Goal: Transaction & Acquisition: Subscribe to service/newsletter

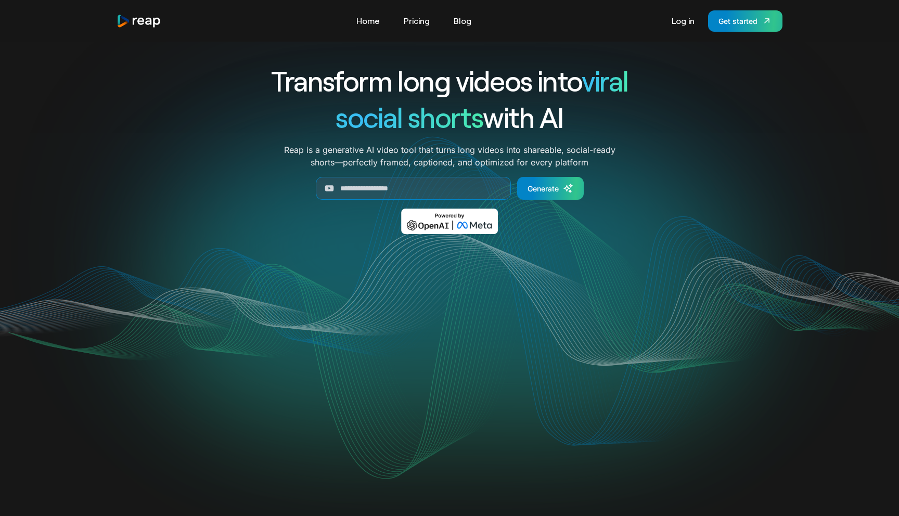
click at [749, 80] on div "Transform long videos into viral social shorts with AI Reap is a generative AI …" at bounding box center [450, 155] width 666 height 187
click at [684, 19] on link "Log in" at bounding box center [682, 20] width 33 height 17
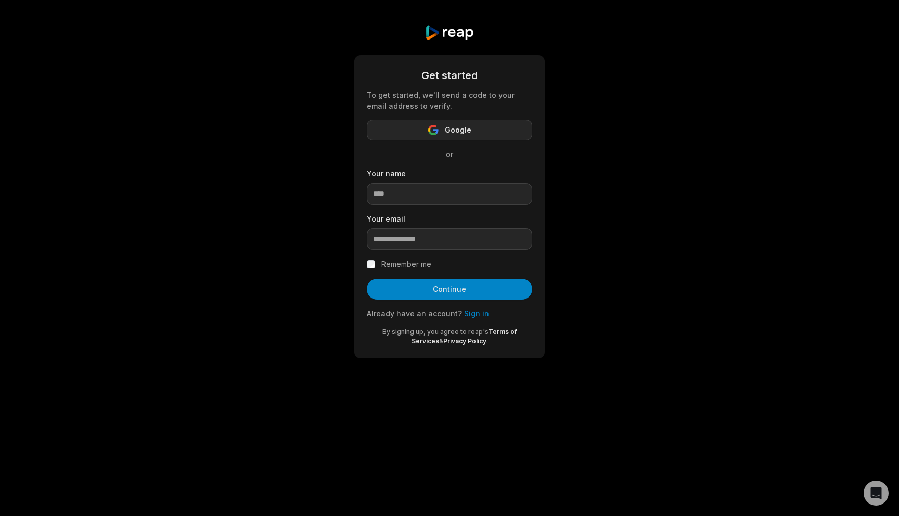
click at [439, 130] on icon "button" at bounding box center [435, 131] width 5 height 5
